Goal: Task Accomplishment & Management: Use online tool/utility

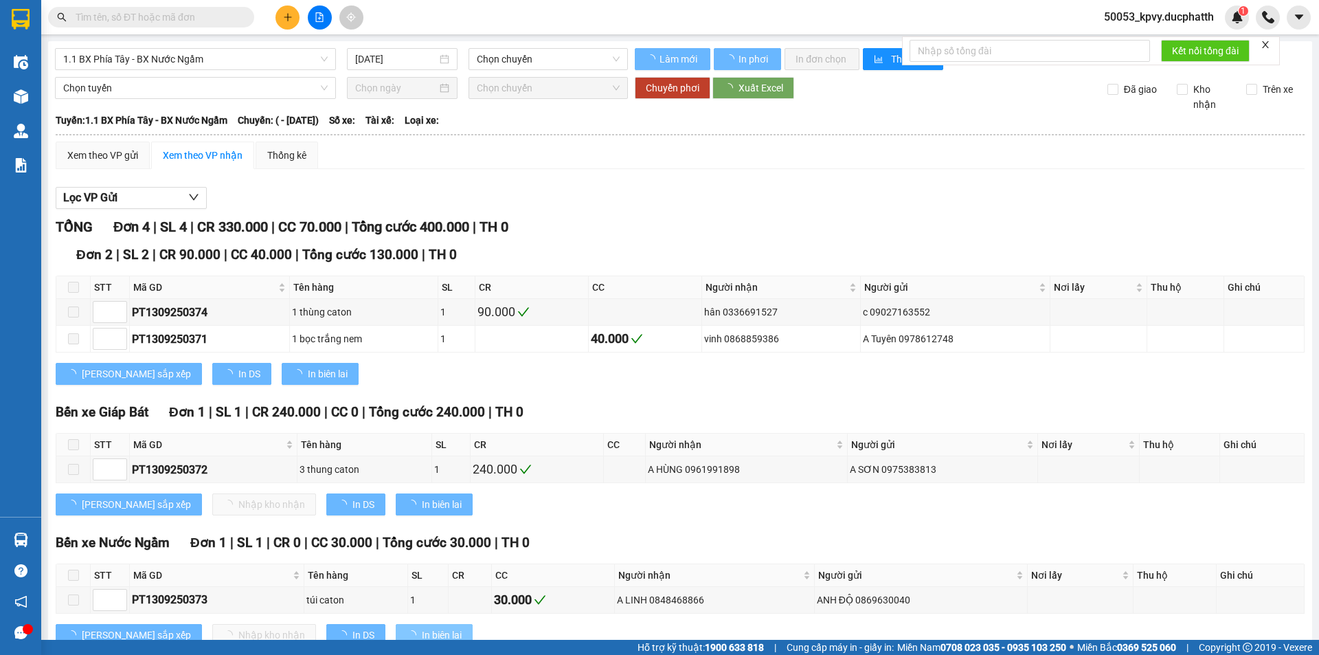
type input "[DATE]"
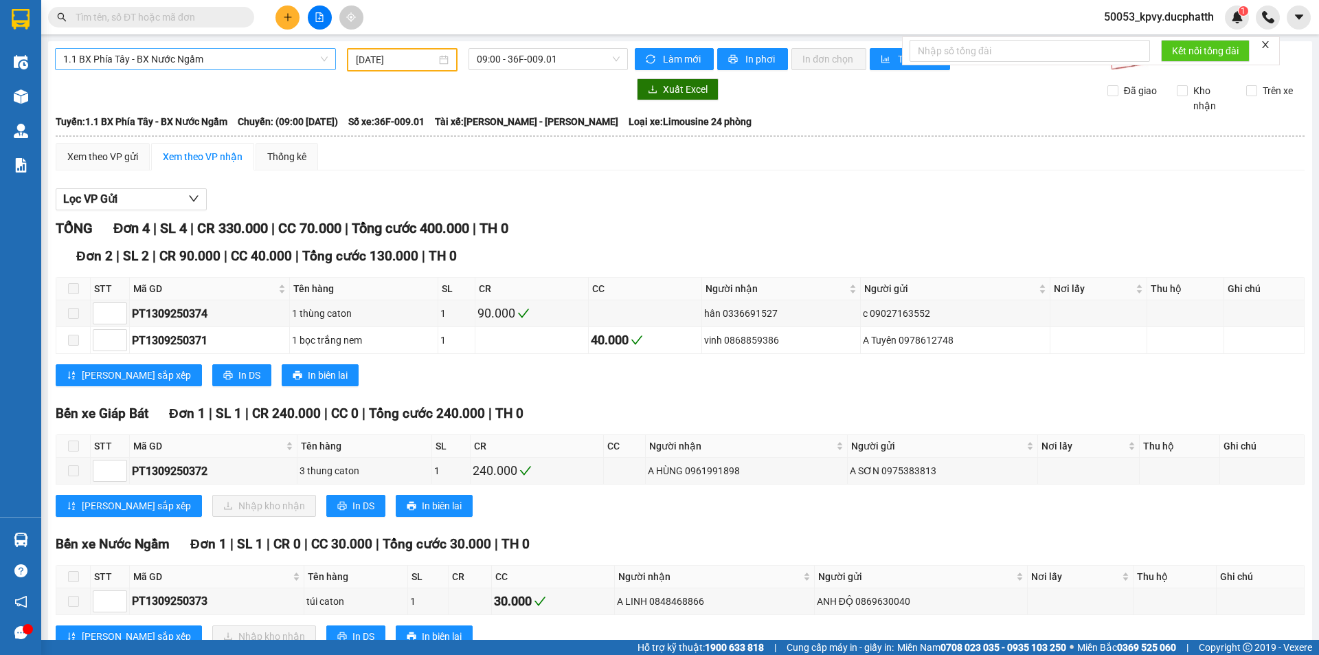
click at [241, 69] on span "1.1 BX Phía Tây - BX Nước Ngầm" at bounding box center [195, 59] width 265 height 21
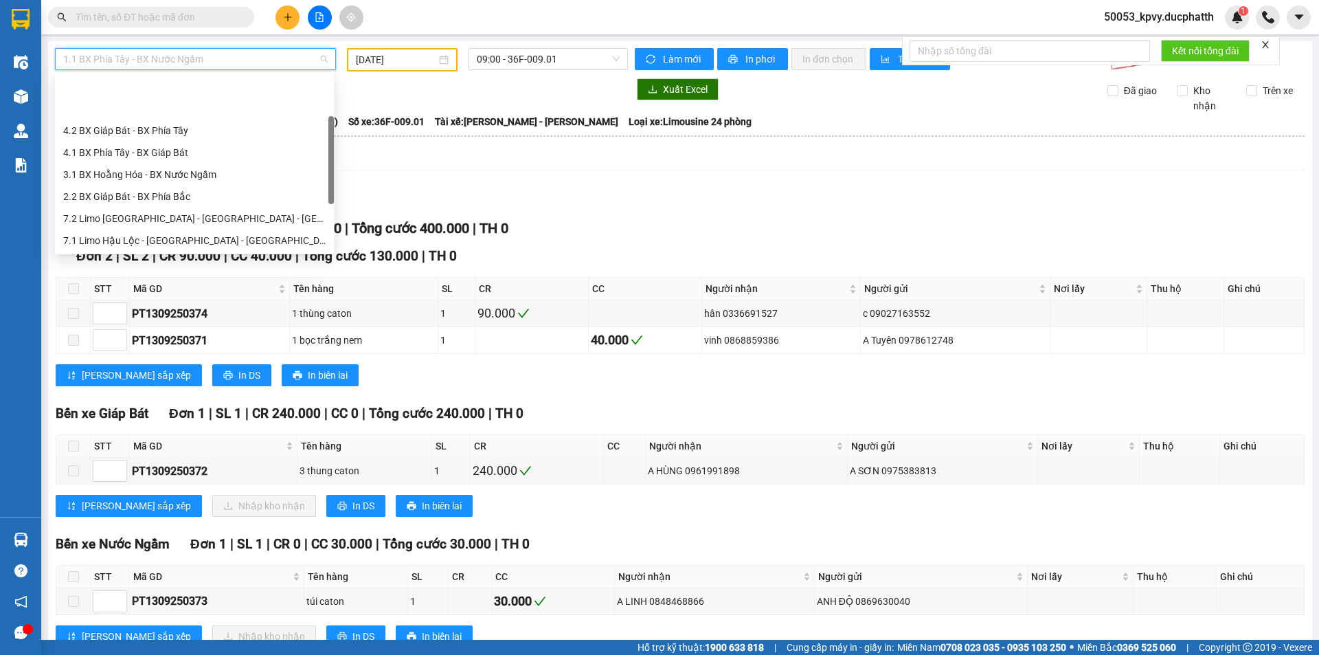
scroll to position [66, 0]
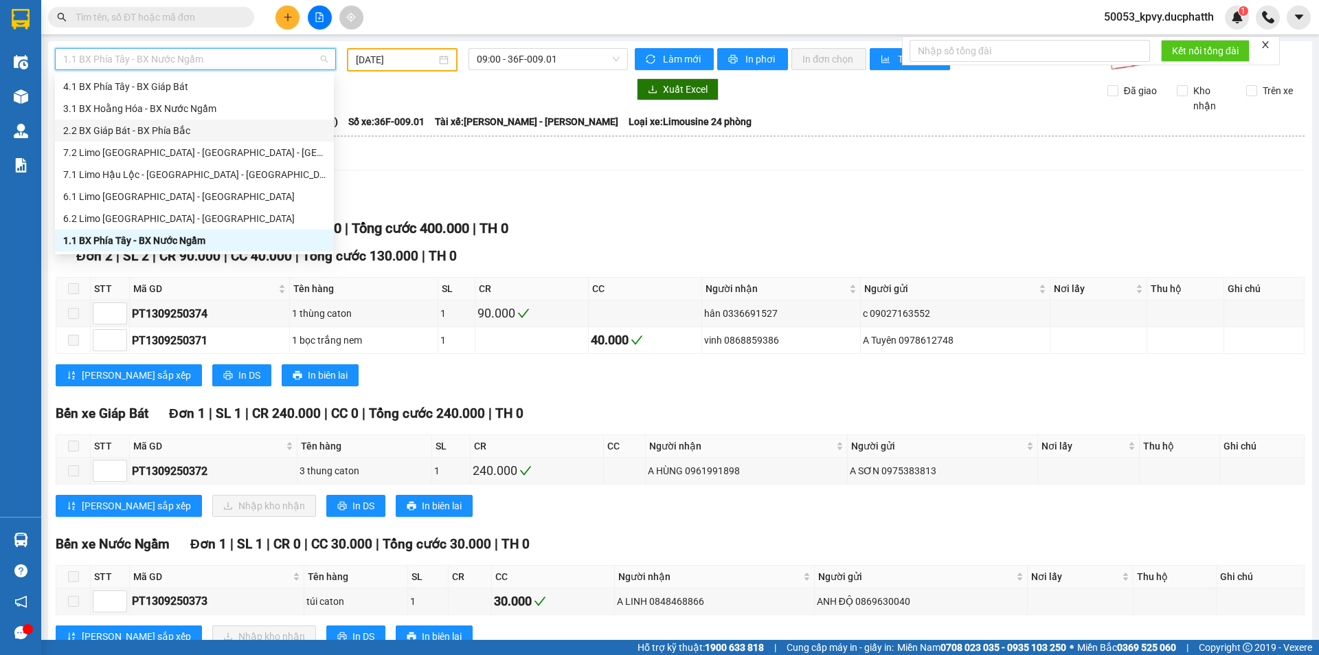
click at [176, 133] on div "2.2 BX Giáp Bát - BX Phía Bắc" at bounding box center [194, 130] width 263 height 15
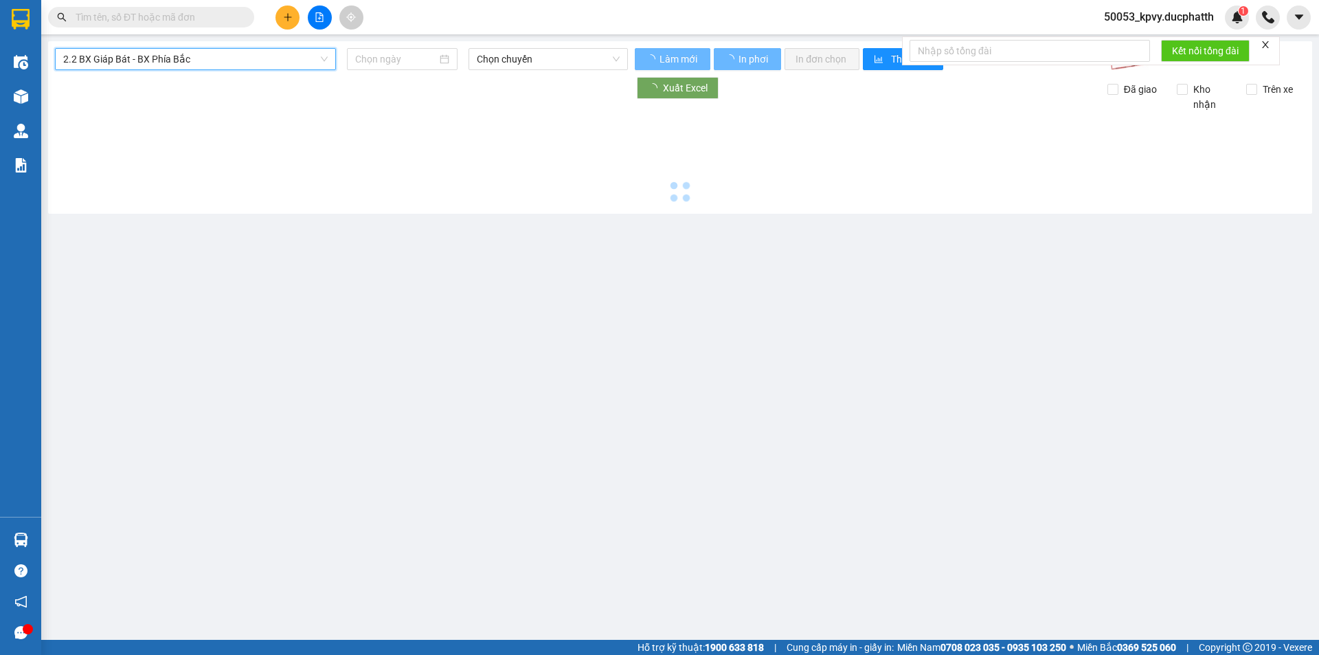
type input "[DATE]"
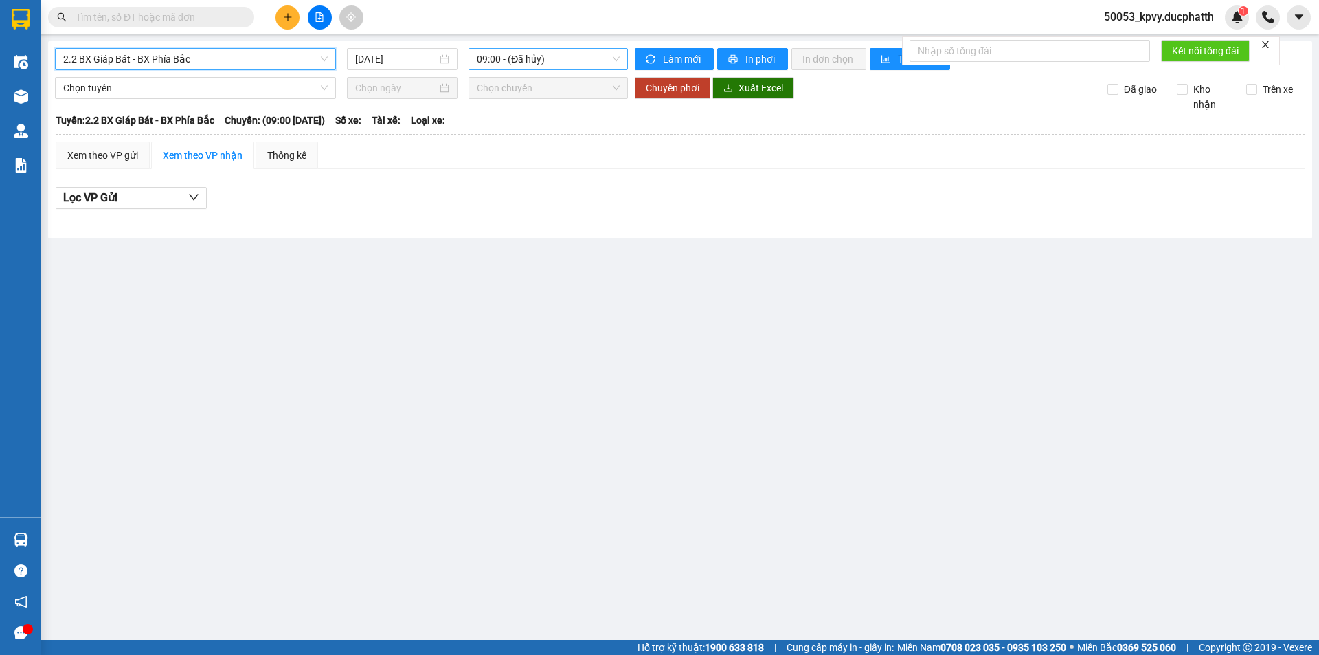
click at [533, 59] on span "09:00 - (Đã hủy)" at bounding box center [548, 59] width 143 height 21
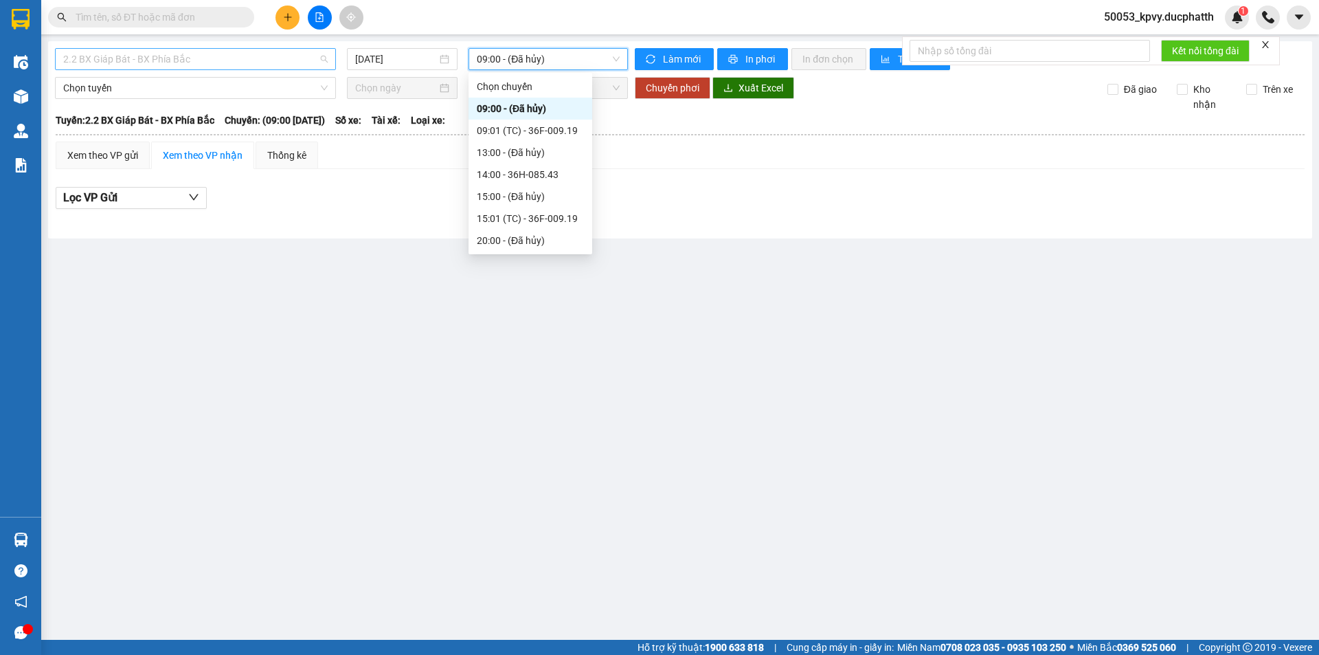
click at [273, 53] on span "2.2 BX Giáp Bát - BX Phía Bắc" at bounding box center [195, 59] width 265 height 21
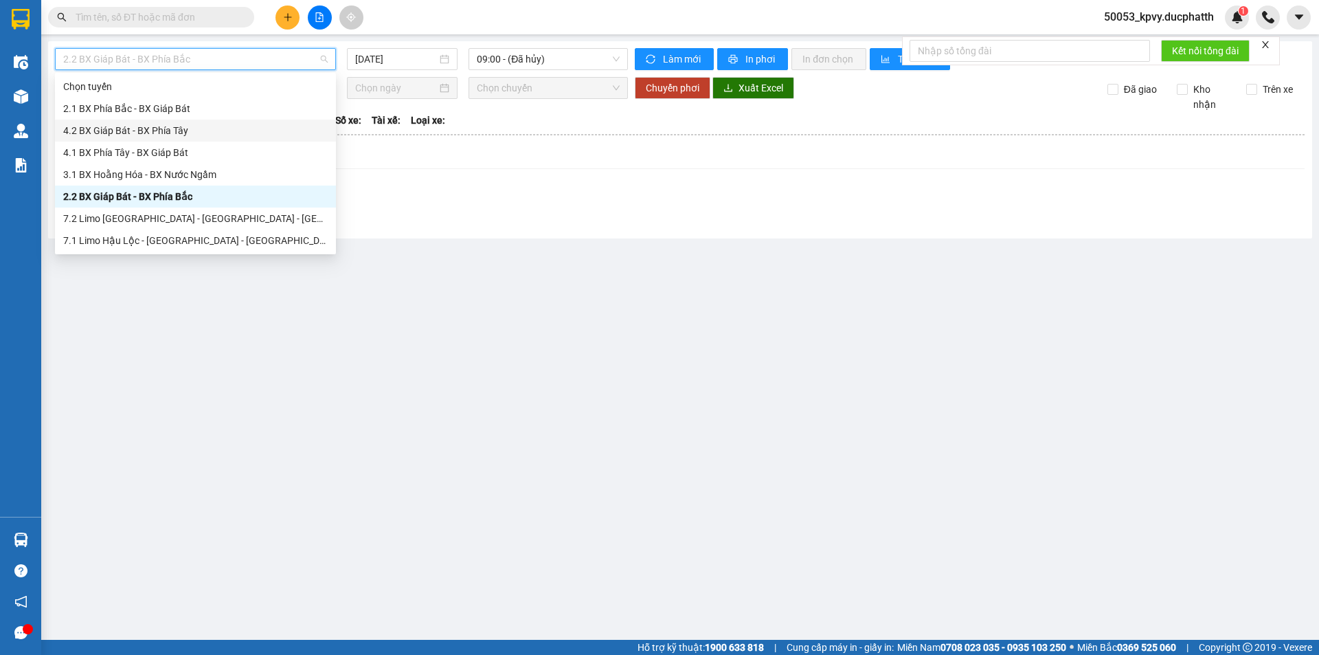
click at [166, 128] on div "4.2 BX Giáp Bát - BX Phía Tây" at bounding box center [195, 130] width 265 height 15
type input "[DATE]"
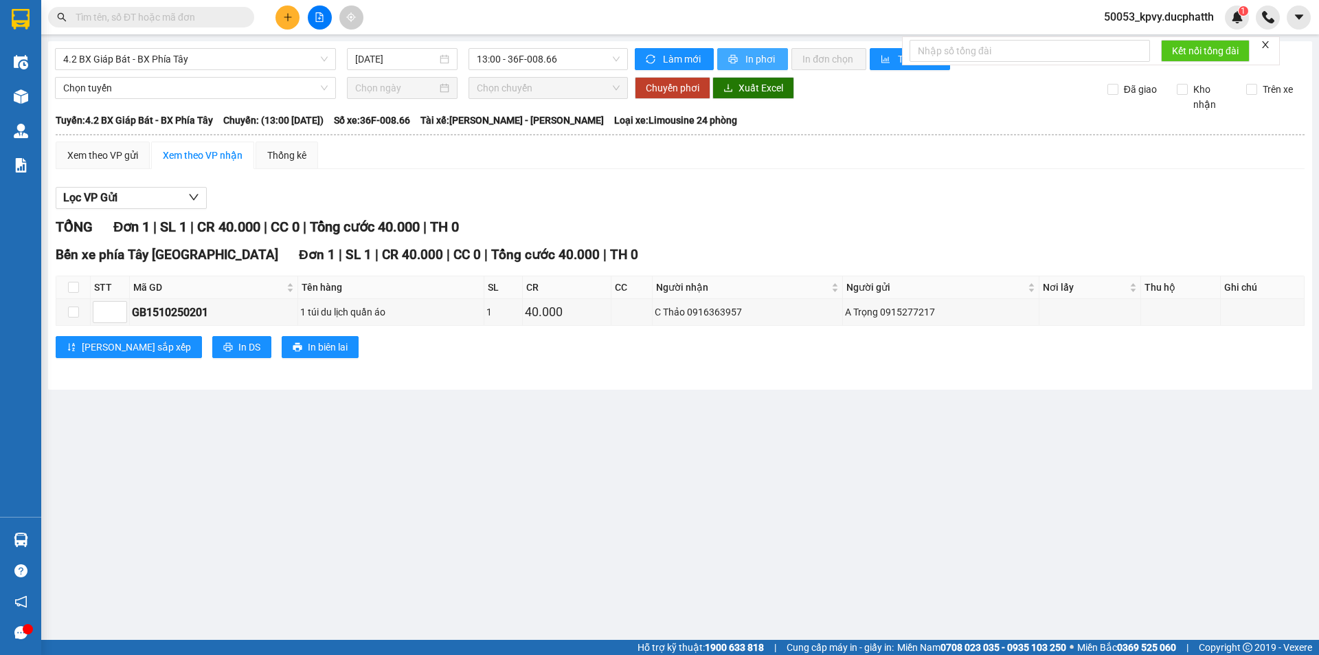
click at [772, 59] on span "In phơi" at bounding box center [762, 59] width 32 height 15
